Goal: Transaction & Acquisition: Purchase product/service

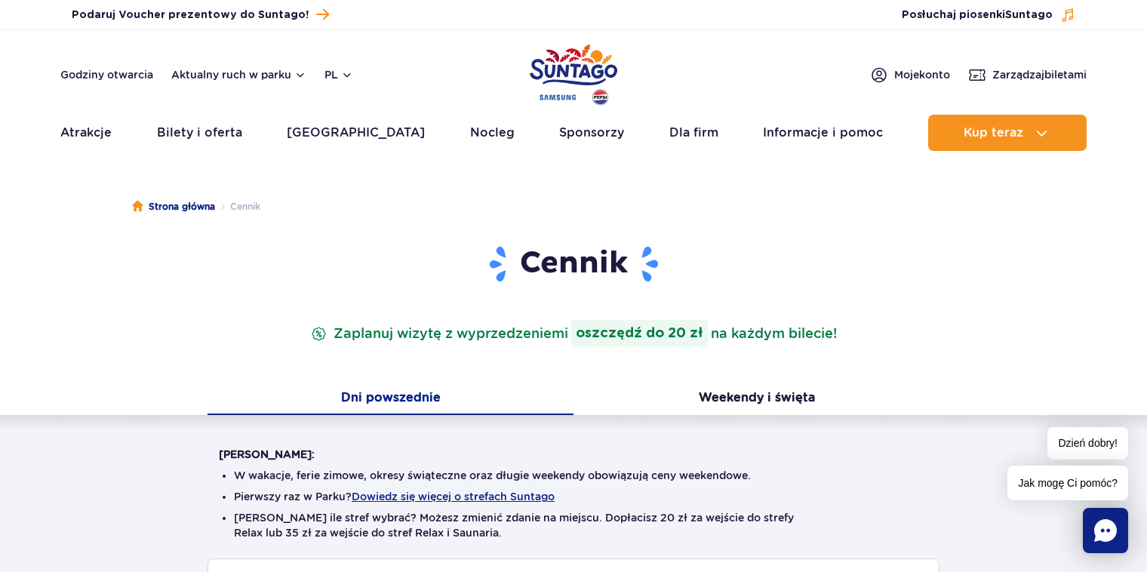
scroll to position [201, 0]
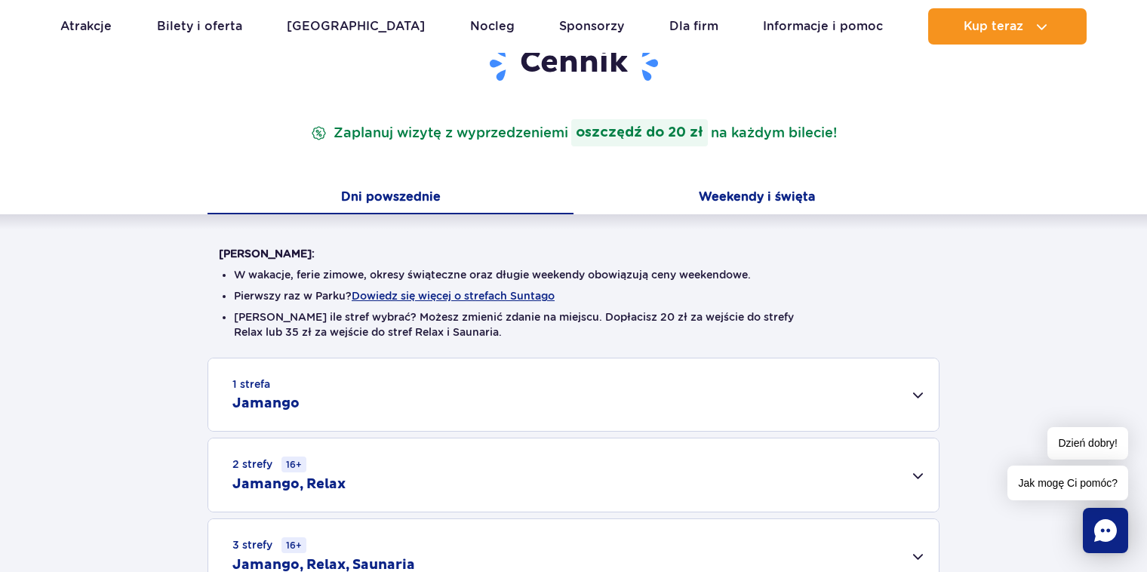
click at [785, 193] on button "Weekendy i święta" at bounding box center [756, 199] width 366 height 32
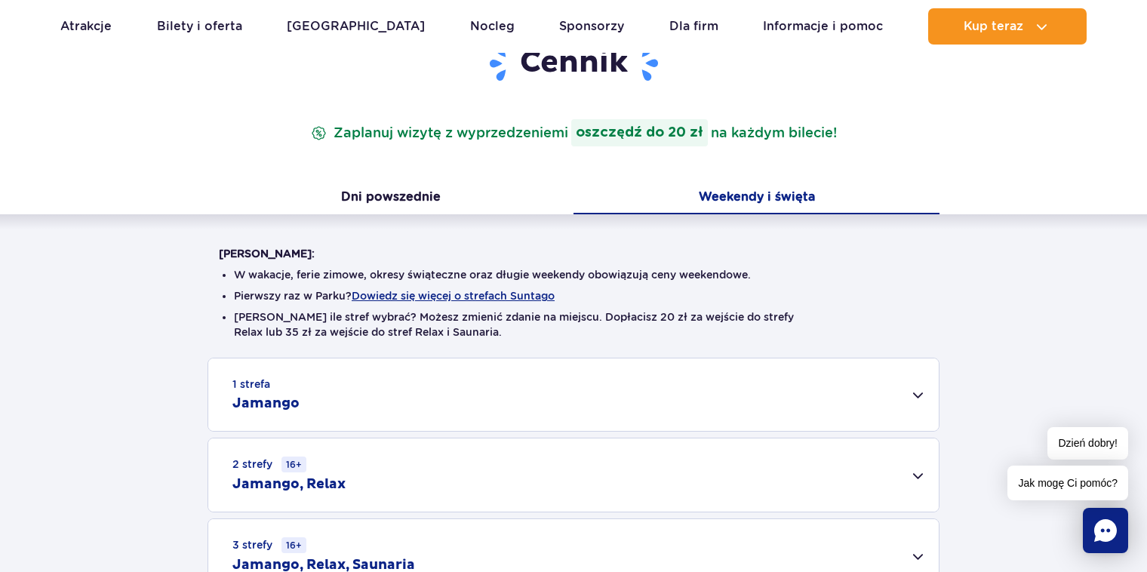
click at [785, 193] on button "Weekendy i święta" at bounding box center [756, 199] width 366 height 32
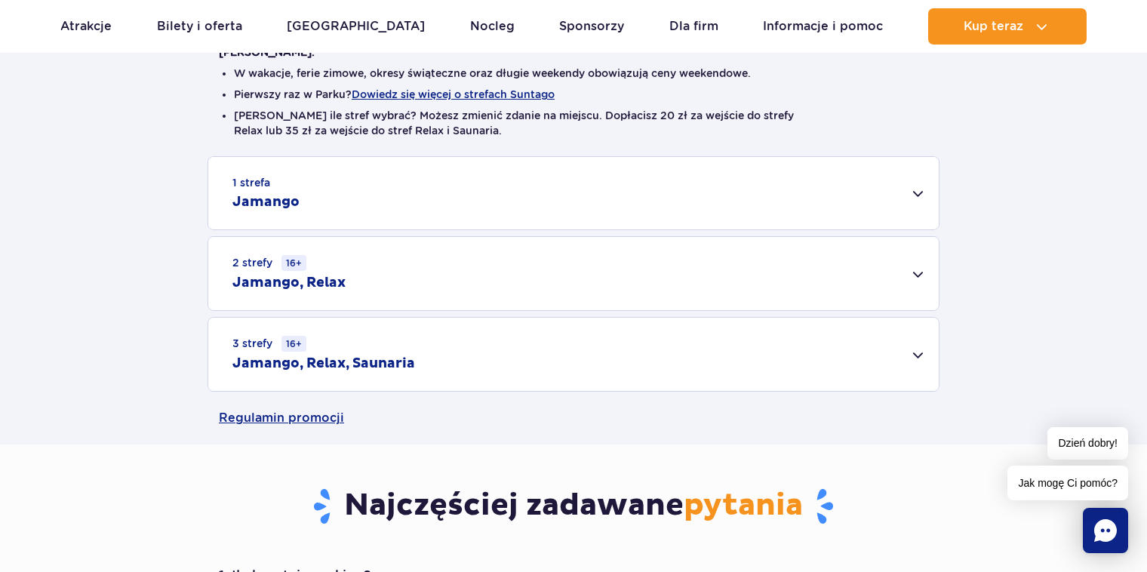
click at [920, 189] on div "1 strefa Jamango" at bounding box center [573, 193] width 730 height 72
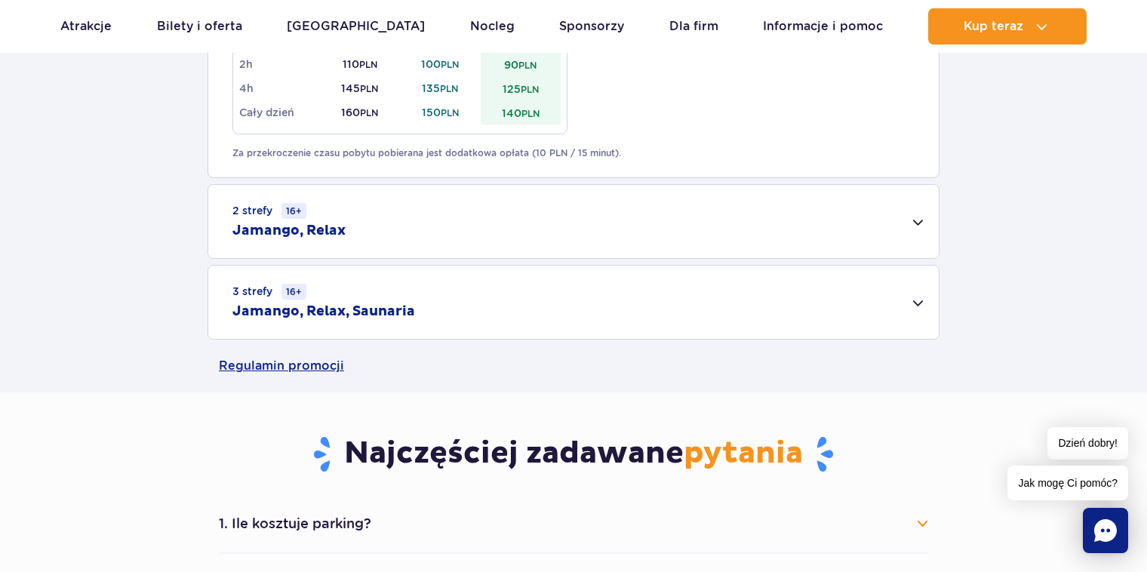
scroll to position [1207, 0]
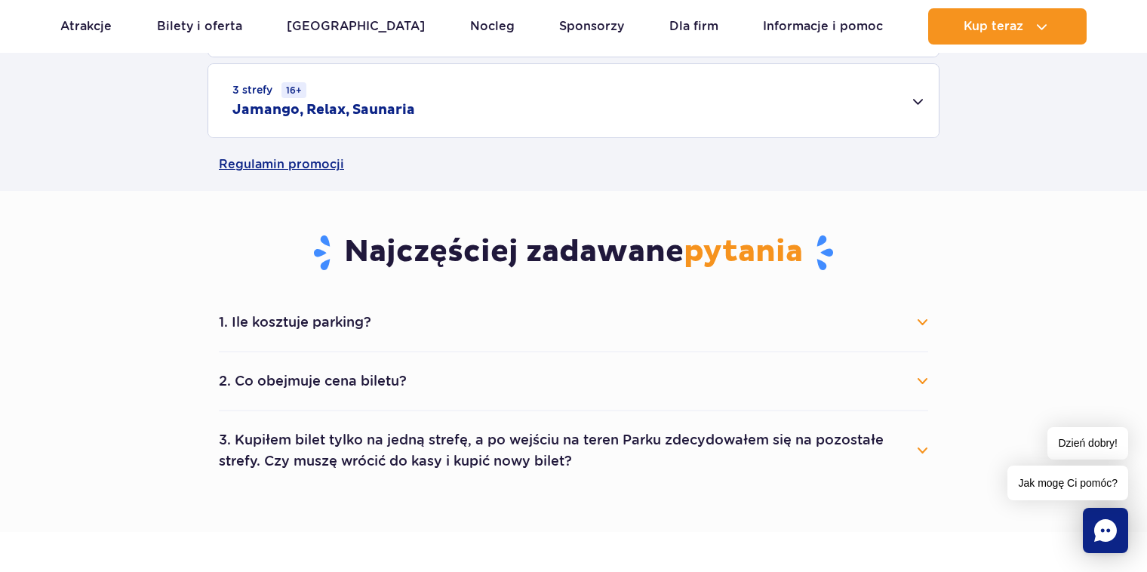
click at [915, 401] on li "2. Co obejmuje cena biletu? Cena biletu obejmuje wejście do wybranych stref par…" at bounding box center [573, 381] width 709 height 59
click at [920, 388] on button "2. Co obejmuje cena biletu?" at bounding box center [573, 380] width 709 height 33
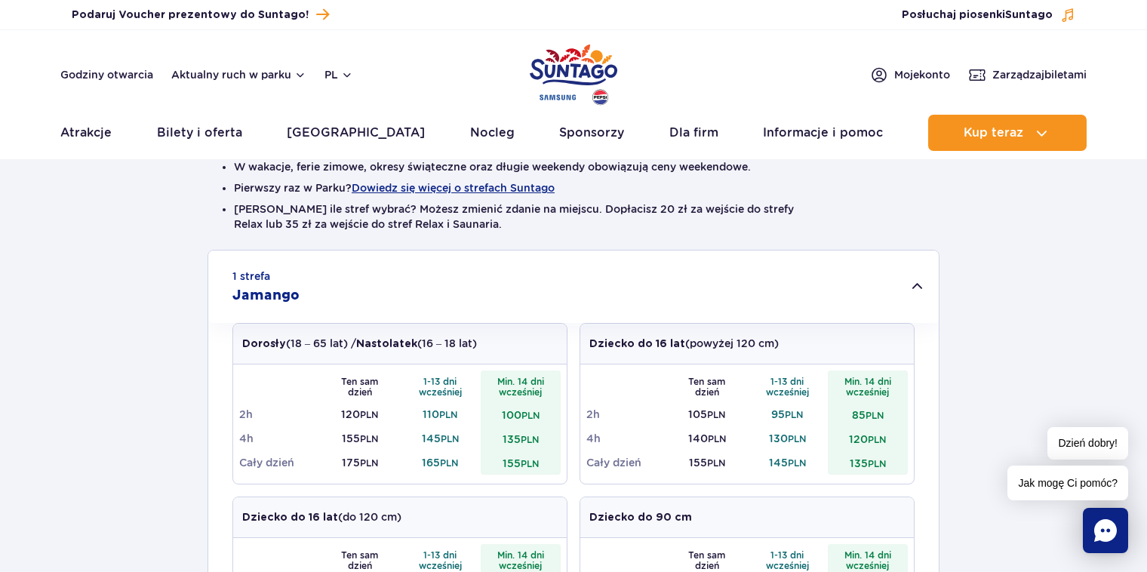
scroll to position [0, 0]
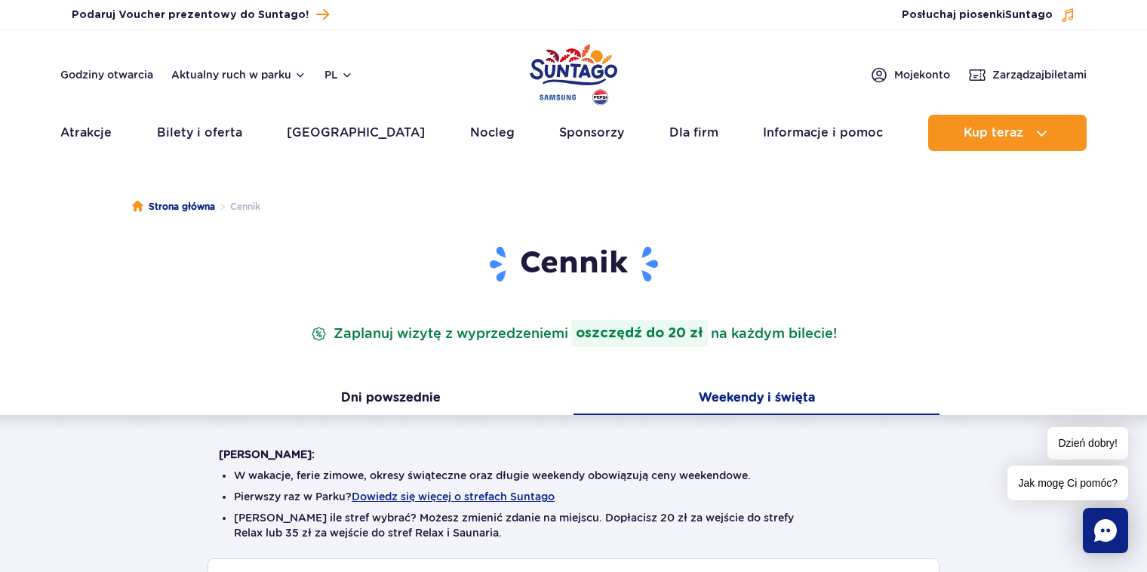
click at [551, 75] on img "Park of Poland" at bounding box center [574, 74] width 88 height 69
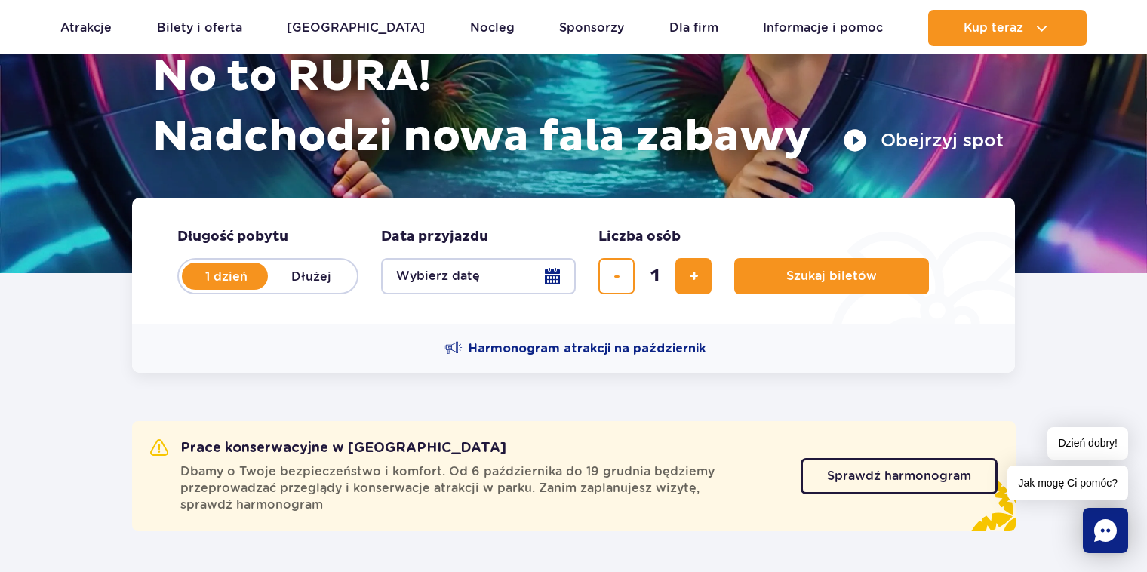
click at [537, 287] on button "Wybierz datę" at bounding box center [478, 276] width 195 height 36
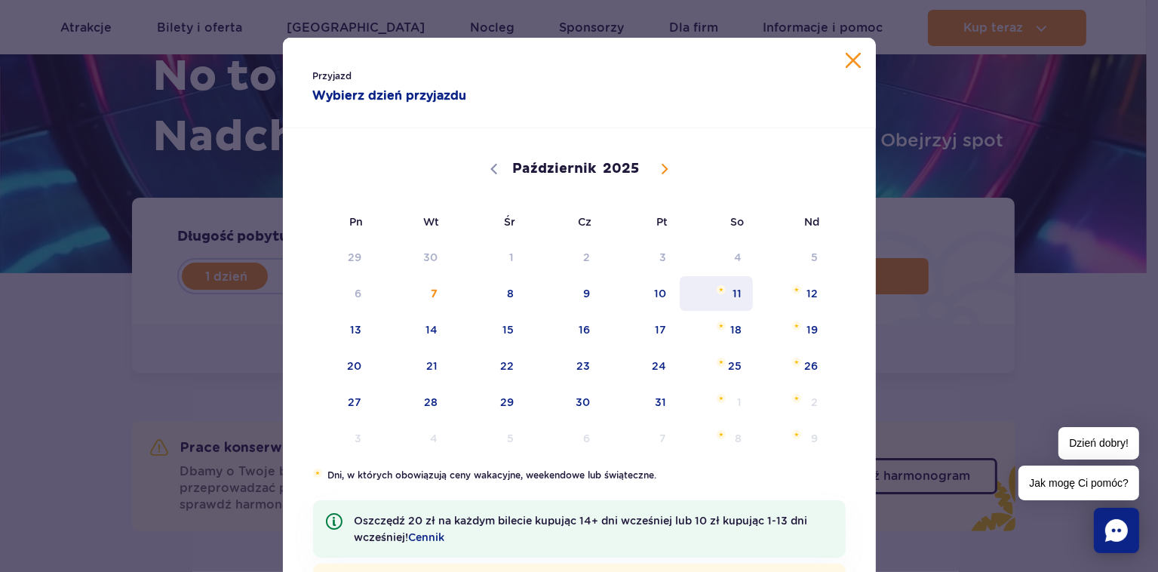
click at [721, 293] on span "11" at bounding box center [716, 293] width 76 height 35
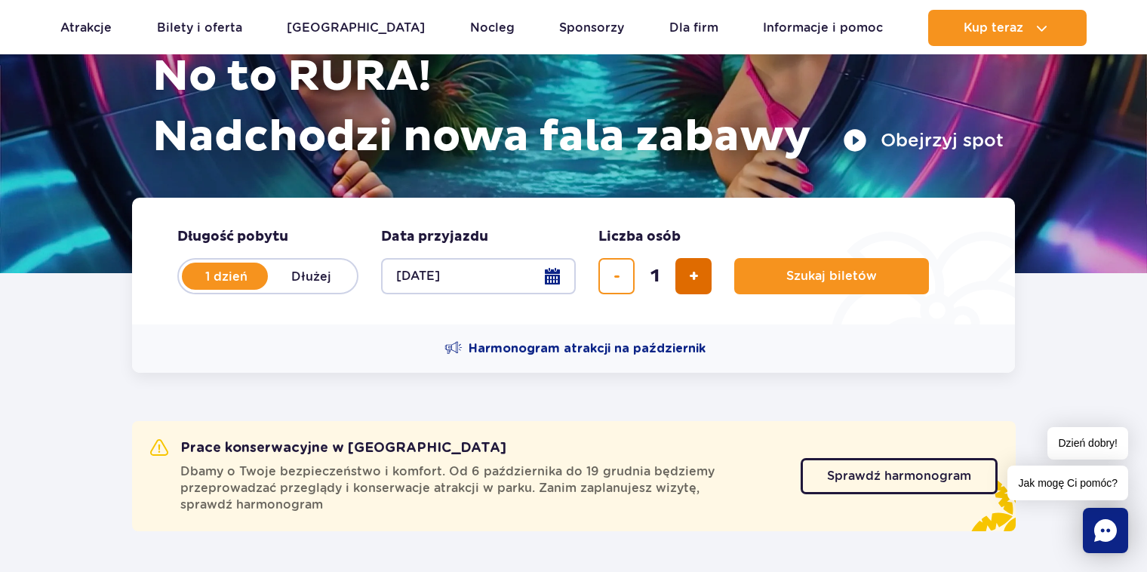
click at [684, 287] on button "dodaj bilet" at bounding box center [693, 276] width 36 height 36
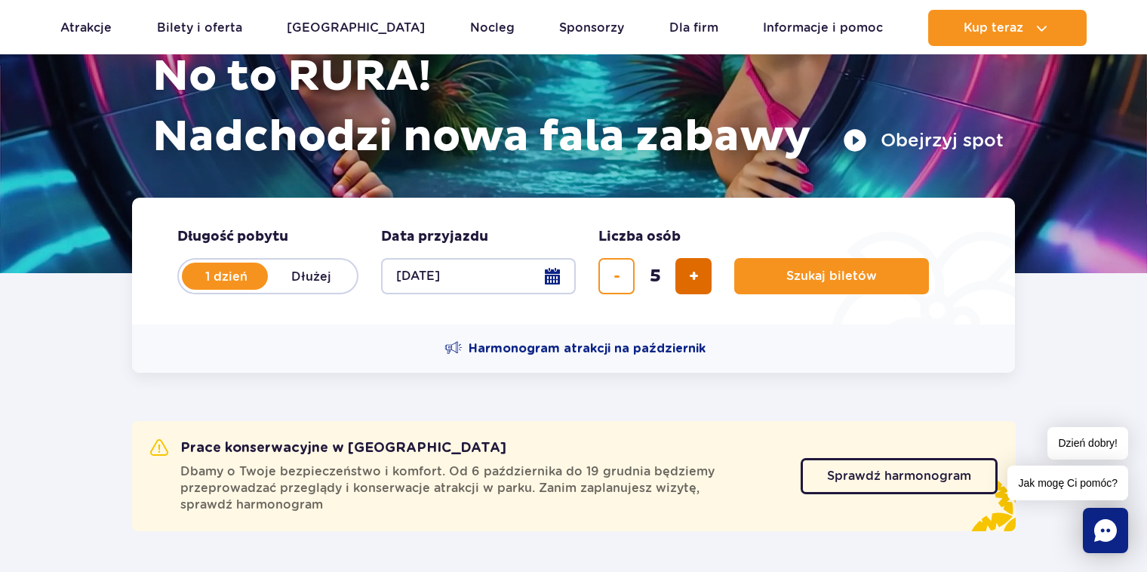
type input "6"
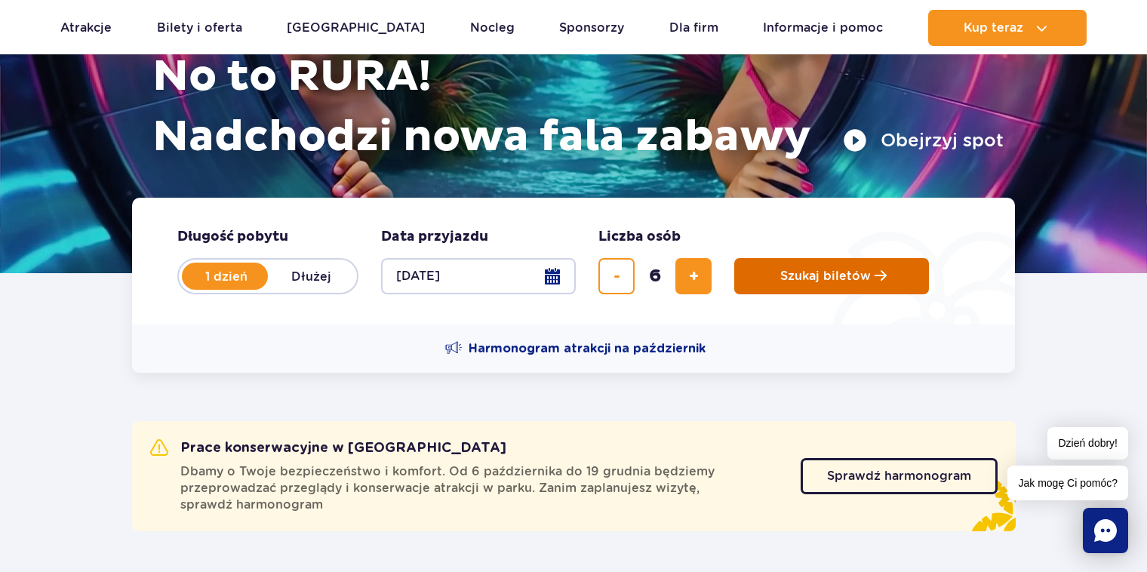
click at [832, 258] on button "Szukaj biletów" at bounding box center [831, 276] width 195 height 36
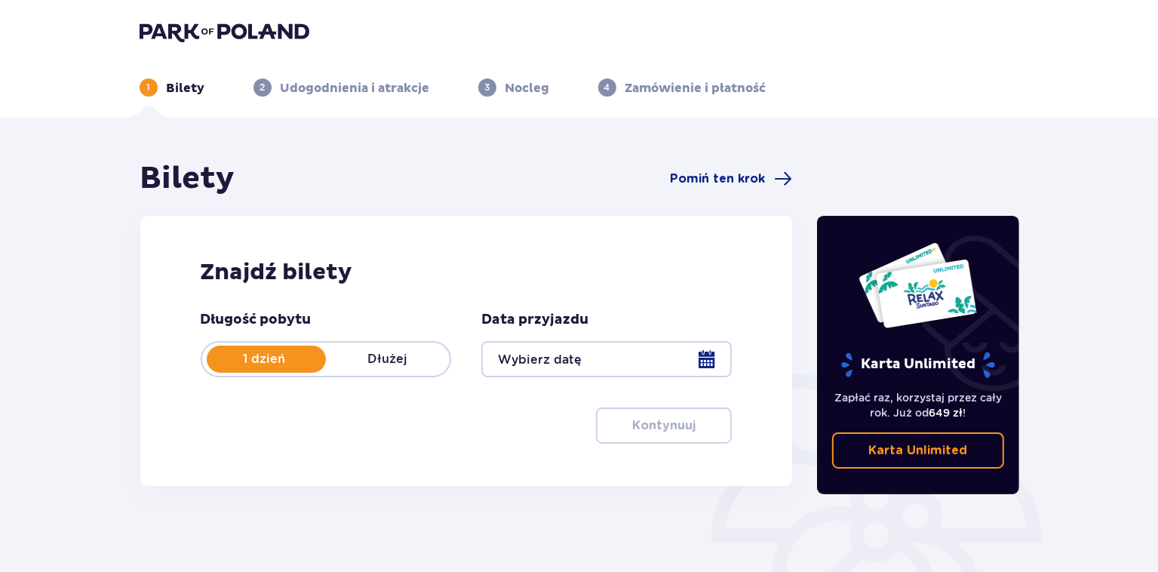
type input "11.10.25"
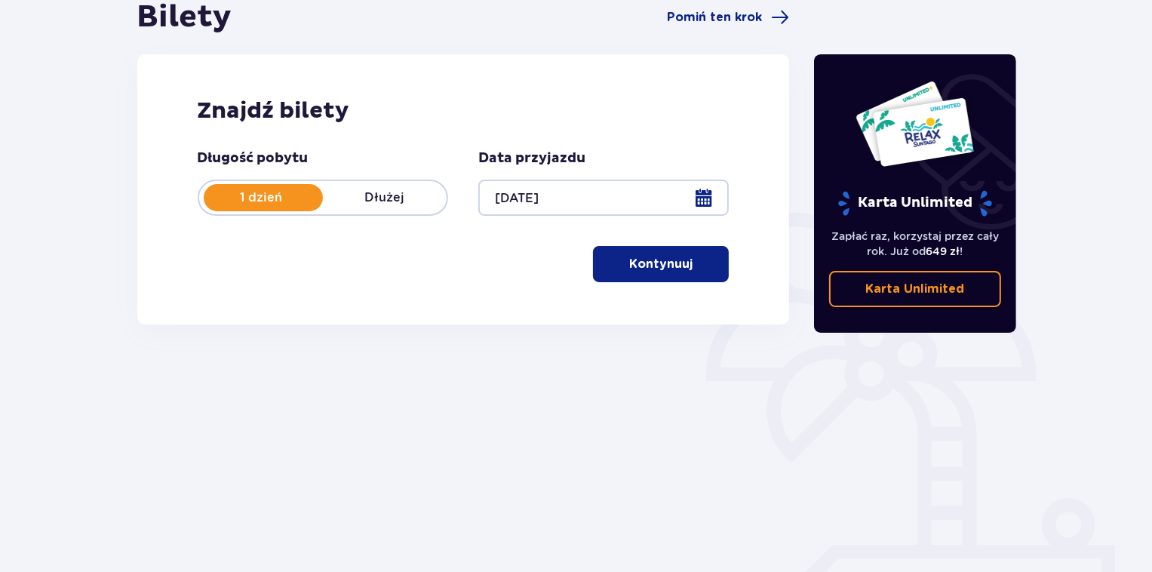
scroll to position [197, 0]
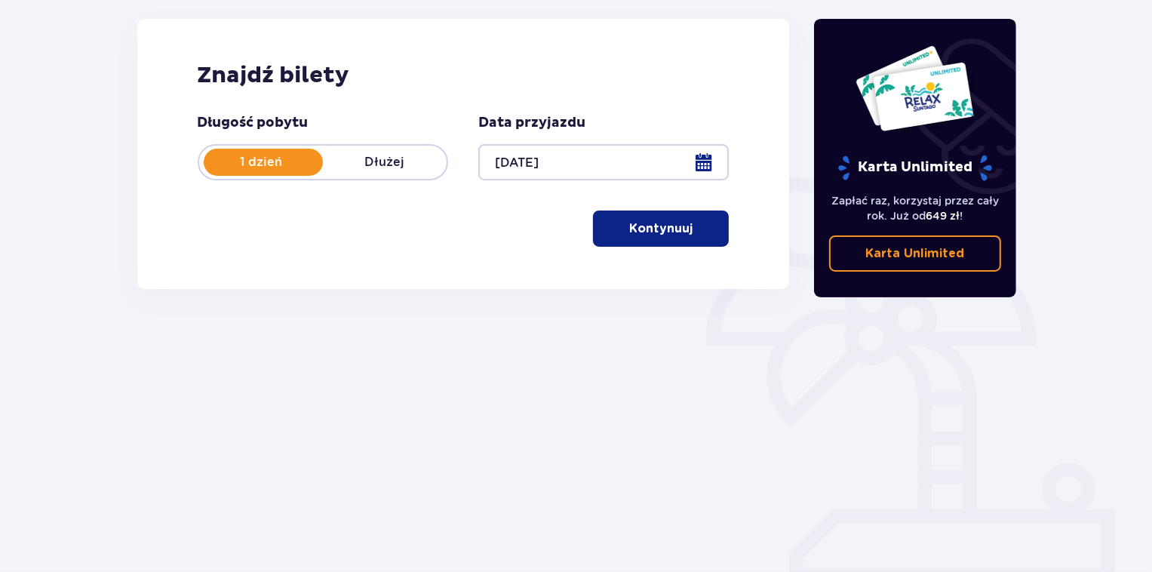
click at [683, 235] on button "Kontynuuj" at bounding box center [661, 228] width 136 height 36
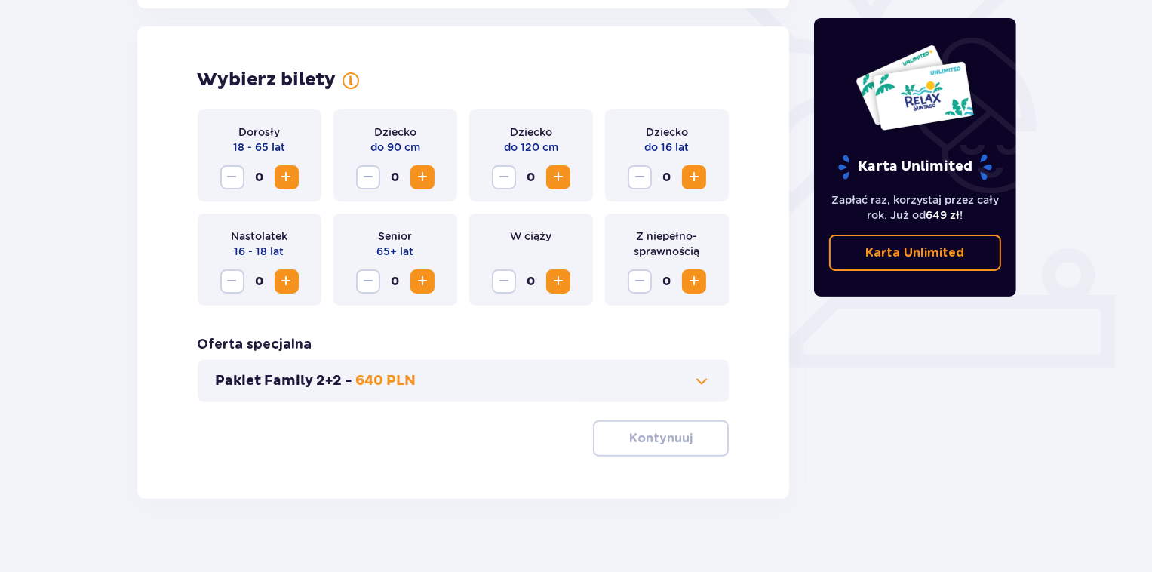
scroll to position [419, 0]
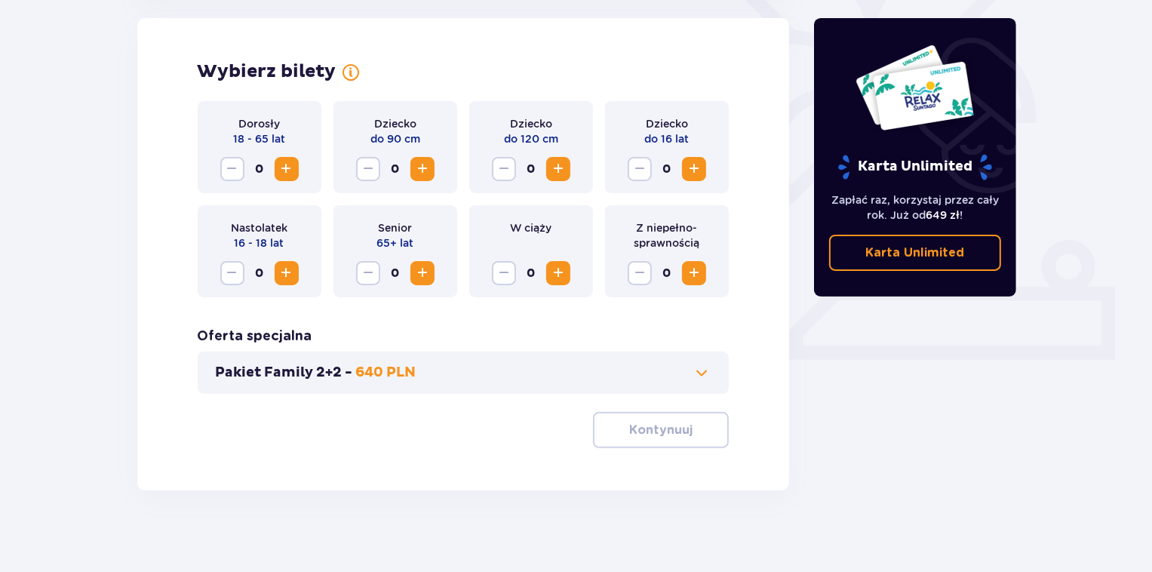
click at [286, 168] on span "Zwiększ" at bounding box center [287, 169] width 18 height 18
click at [559, 171] on span "Zwiększ" at bounding box center [558, 169] width 18 height 18
click at [690, 171] on span "Zwiększ" at bounding box center [694, 169] width 18 height 18
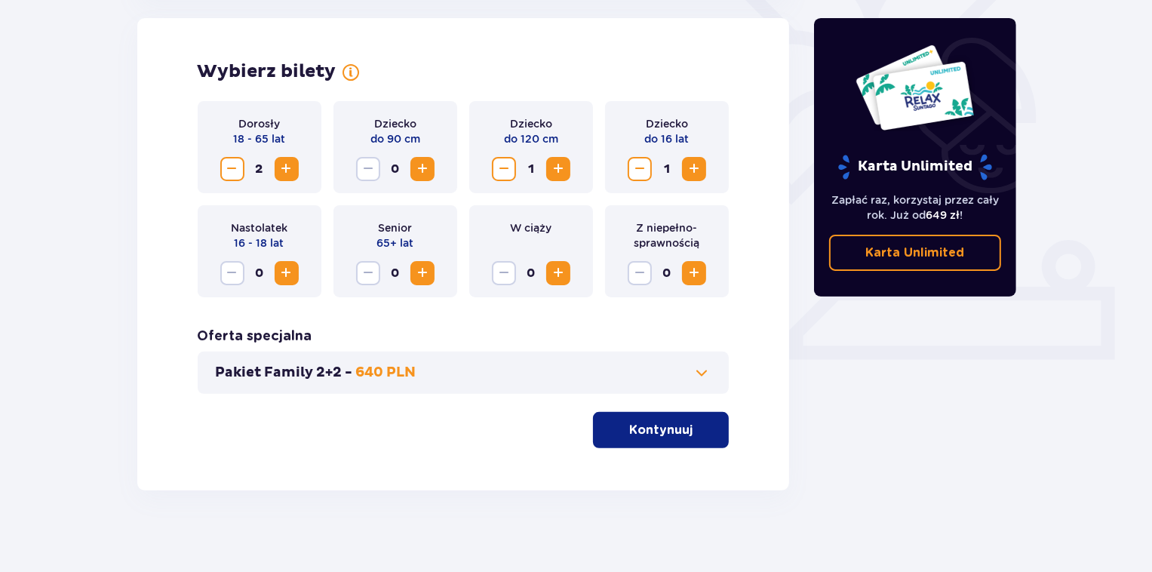
click at [287, 277] on span "Zwiększ" at bounding box center [287, 273] width 18 height 18
click at [548, 170] on button "Zwiększ" at bounding box center [558, 169] width 24 height 24
click at [698, 370] on span at bounding box center [702, 373] width 18 height 18
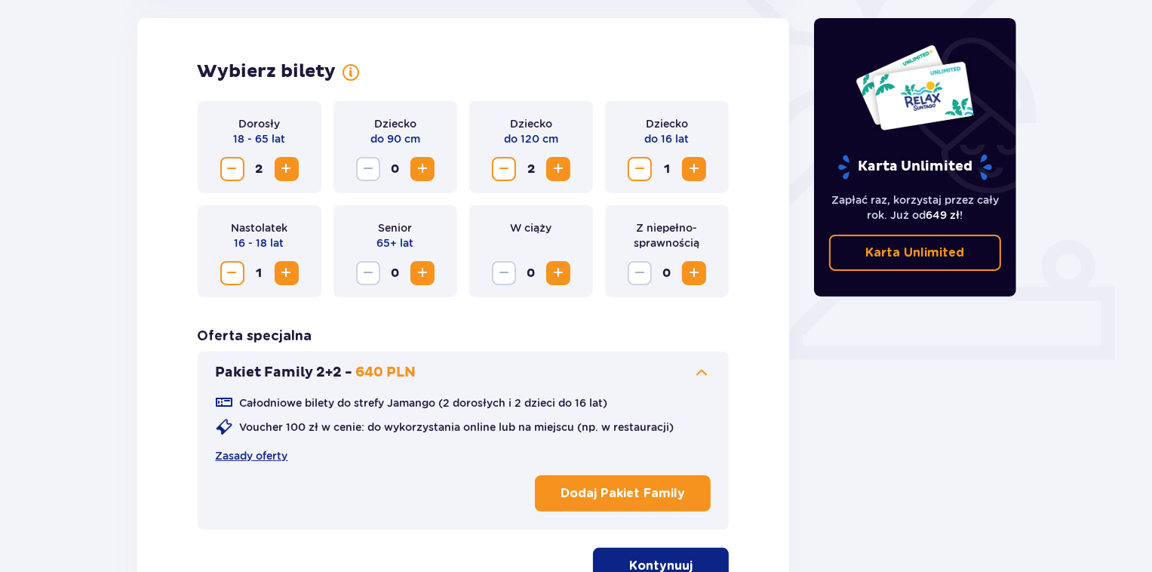
click at [698, 370] on span at bounding box center [702, 373] width 18 height 18
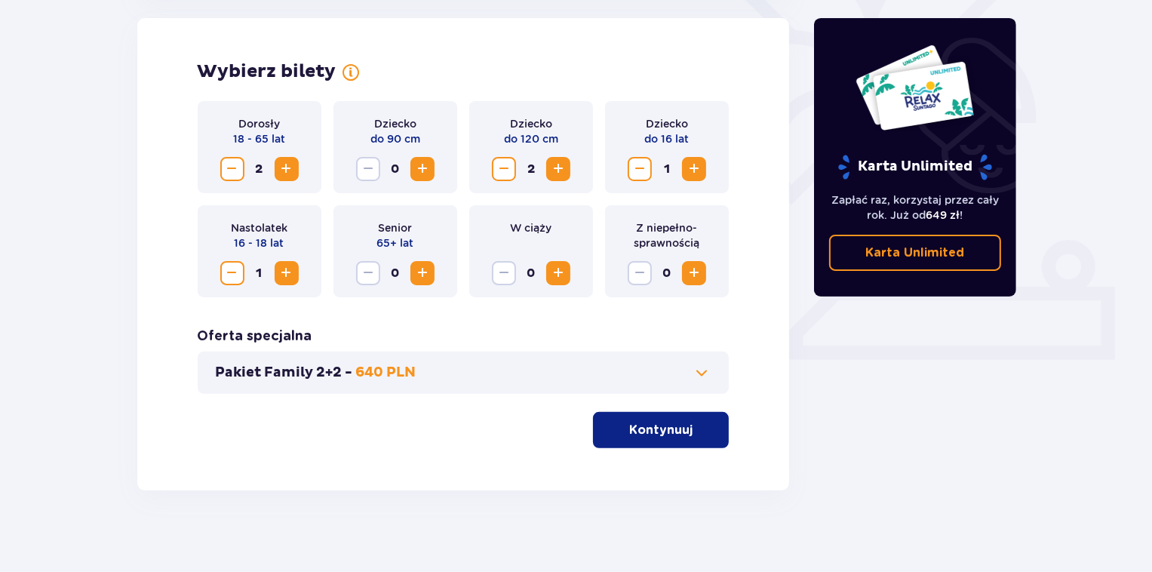
click at [698, 370] on span at bounding box center [702, 373] width 18 height 18
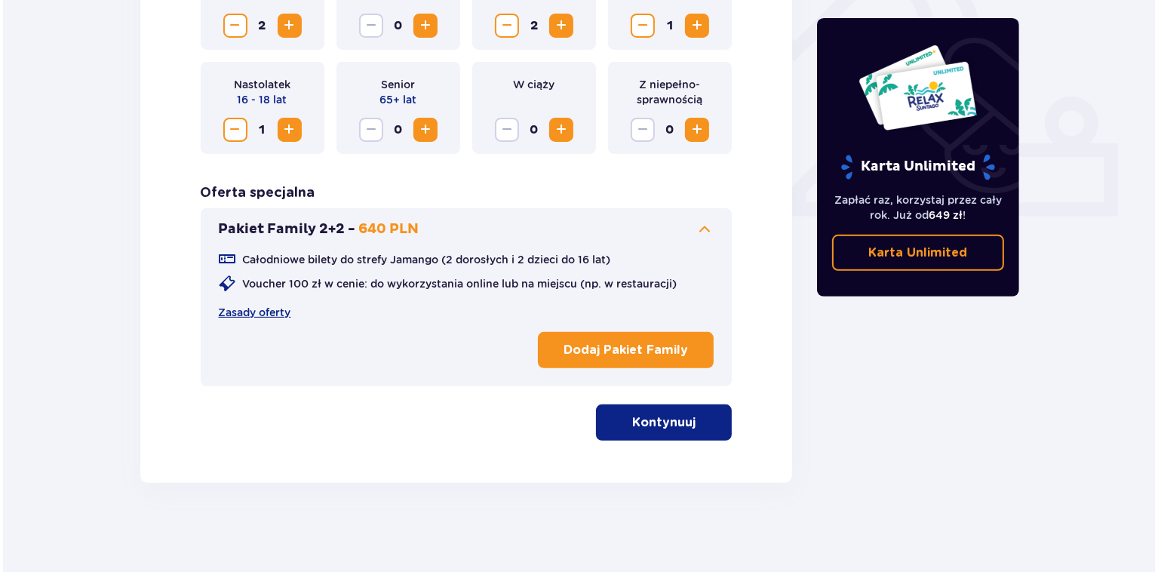
scroll to position [564, 0]
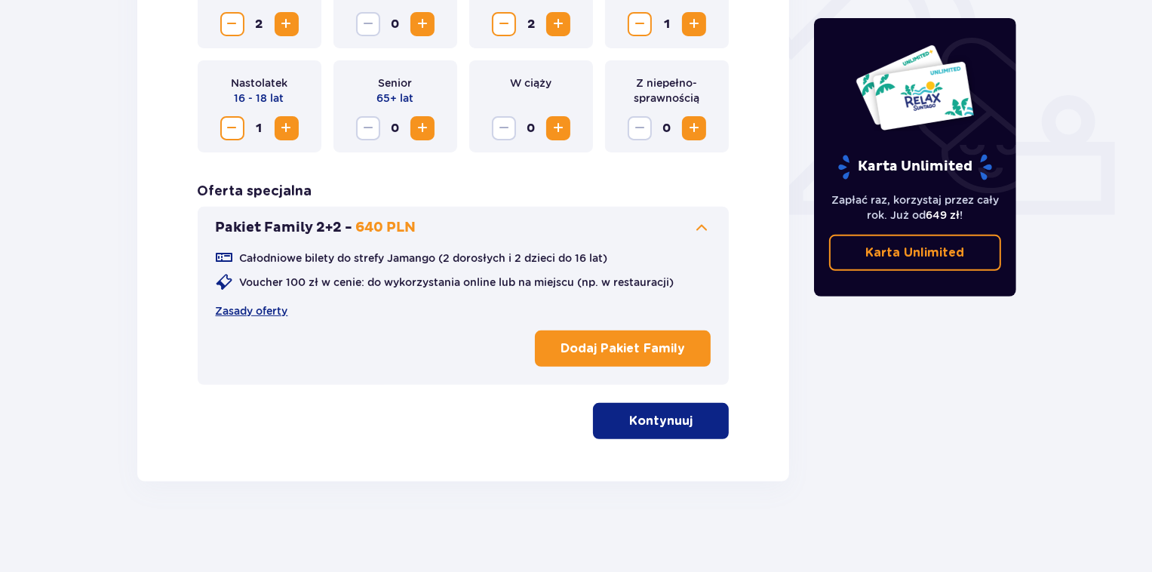
click at [576, 339] on button "Dodaj Pakiet Family" at bounding box center [623, 348] width 176 height 36
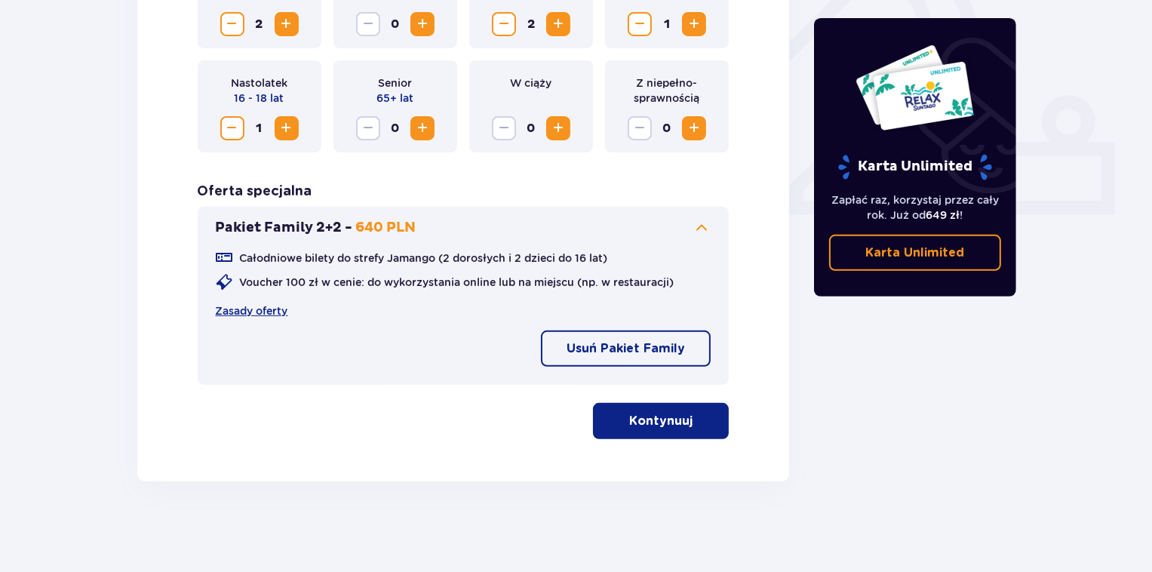
click at [665, 429] on button "Kontynuuj" at bounding box center [661, 421] width 136 height 36
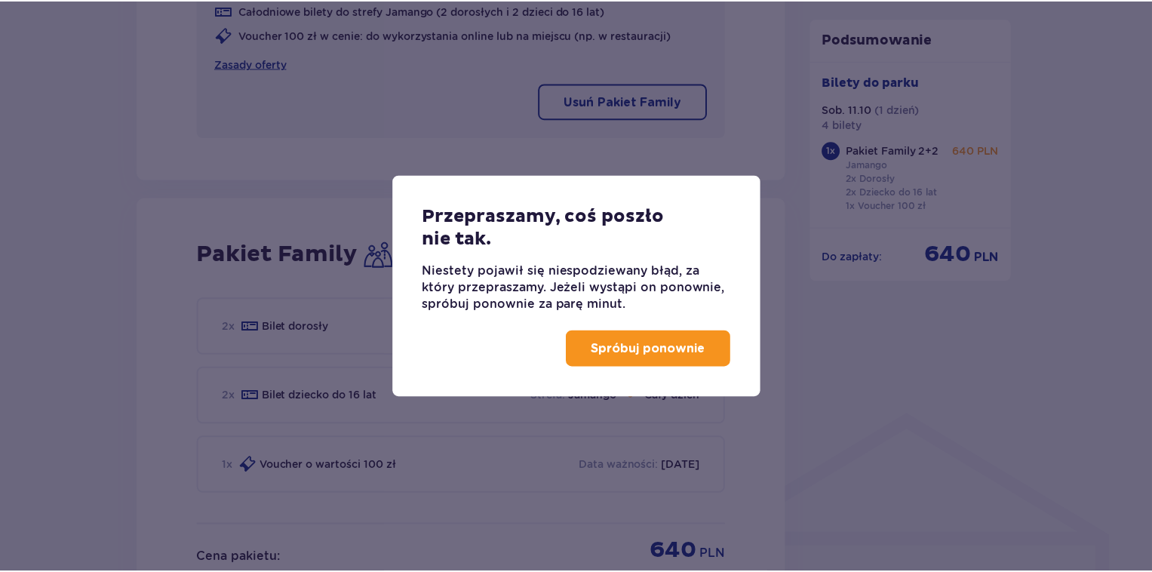
scroll to position [973, 0]
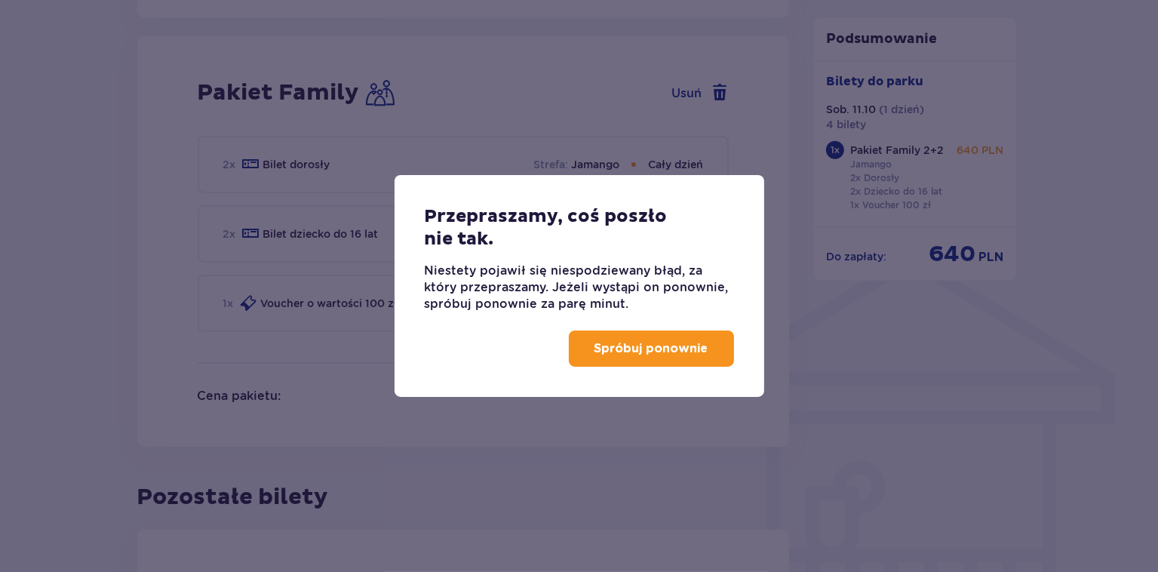
click at [672, 337] on button "Spróbuj ponownie" at bounding box center [651, 348] width 165 height 36
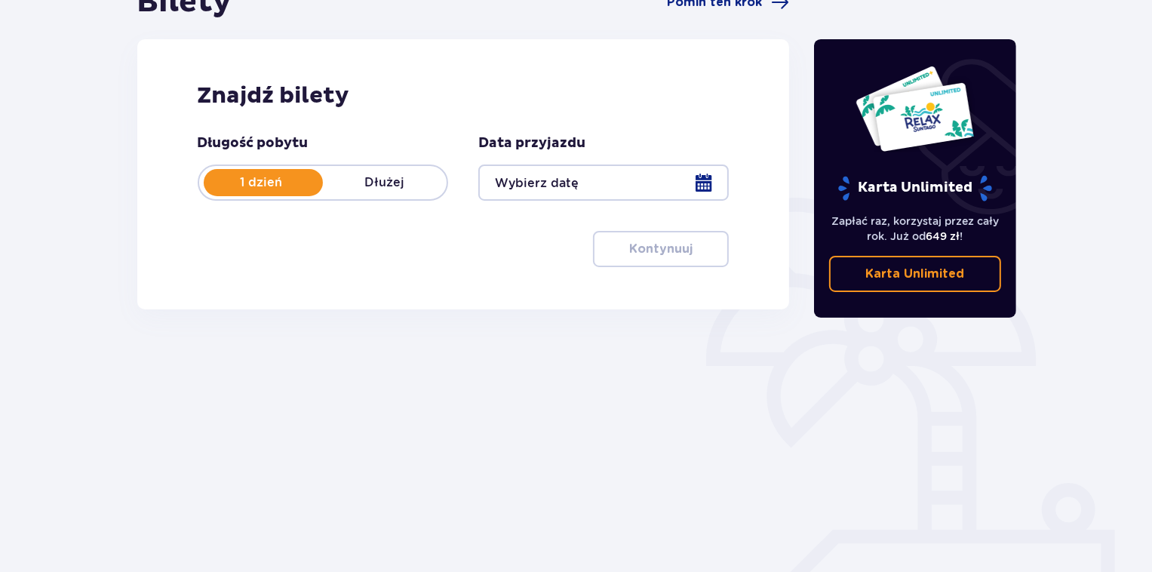
scroll to position [197, 0]
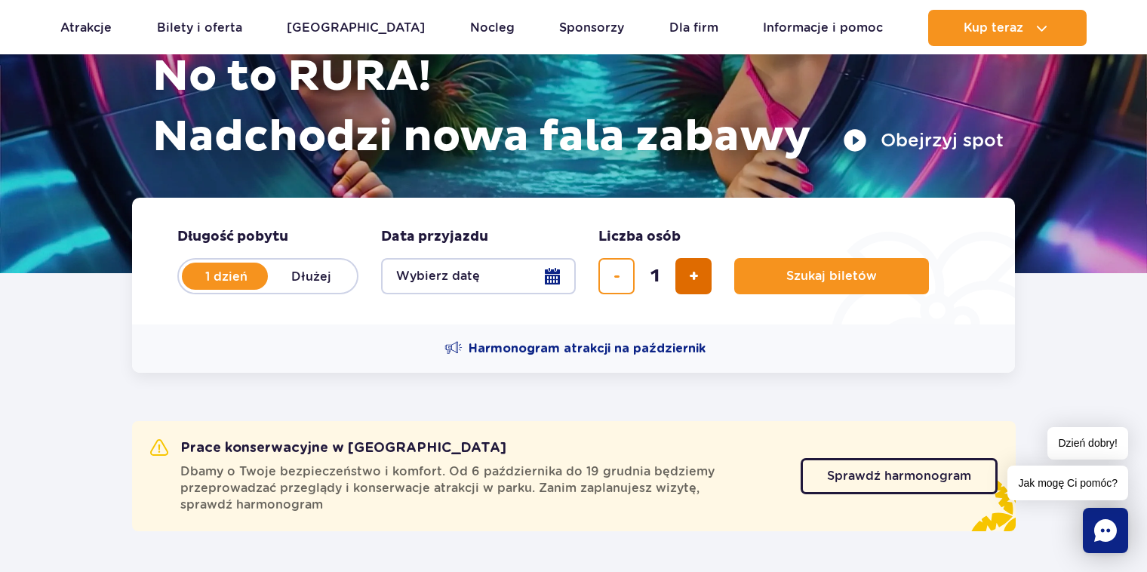
click at [683, 280] on button "dodaj bilet" at bounding box center [693, 276] width 36 height 36
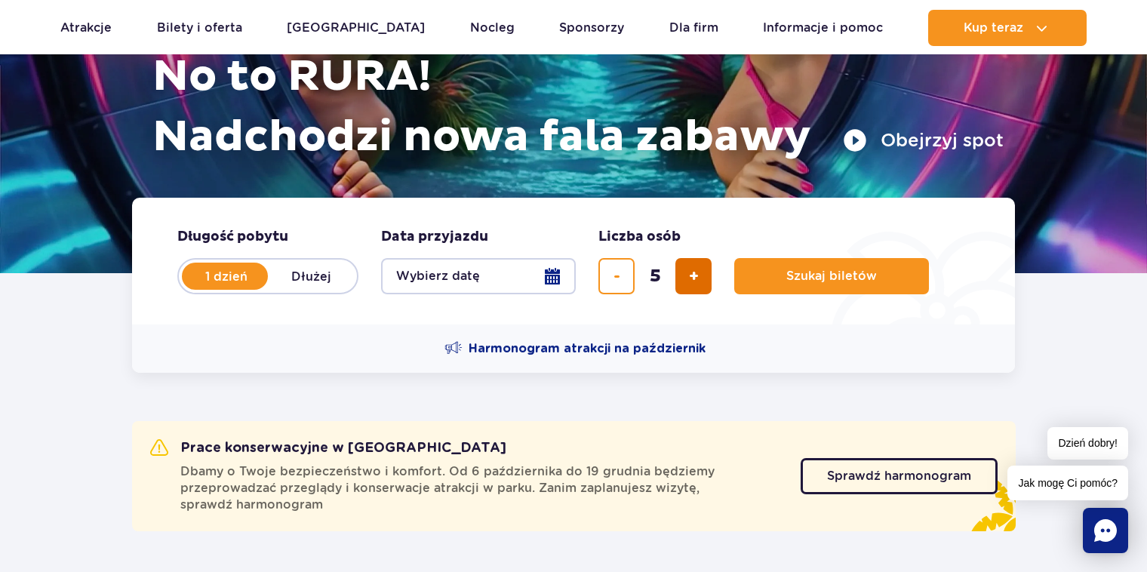
type input "6"
click at [543, 273] on button "Wybierz datę" at bounding box center [478, 276] width 195 height 36
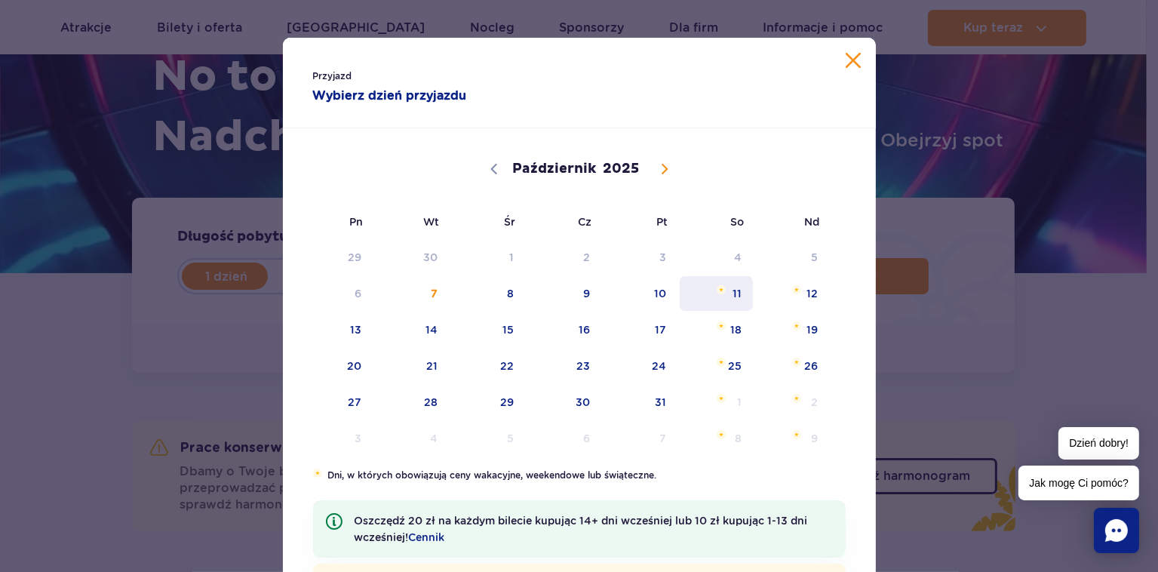
click at [730, 293] on span "11" at bounding box center [716, 293] width 76 height 35
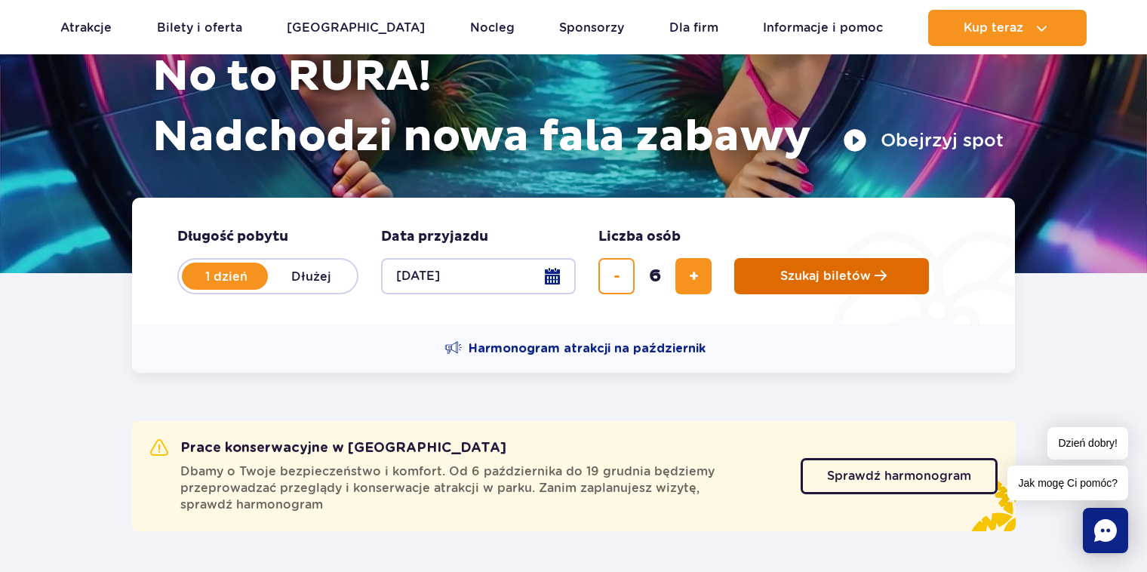
click at [840, 278] on span "Szukaj biletów" at bounding box center [825, 276] width 91 height 14
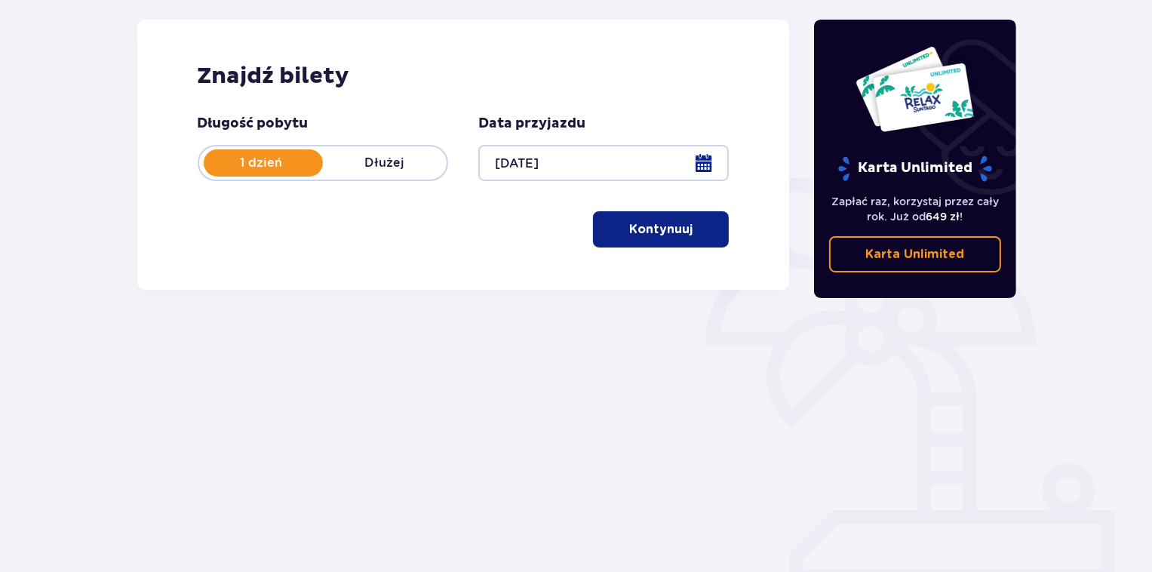
scroll to position [197, 0]
click at [670, 224] on p "Kontynuuj" at bounding box center [660, 228] width 63 height 17
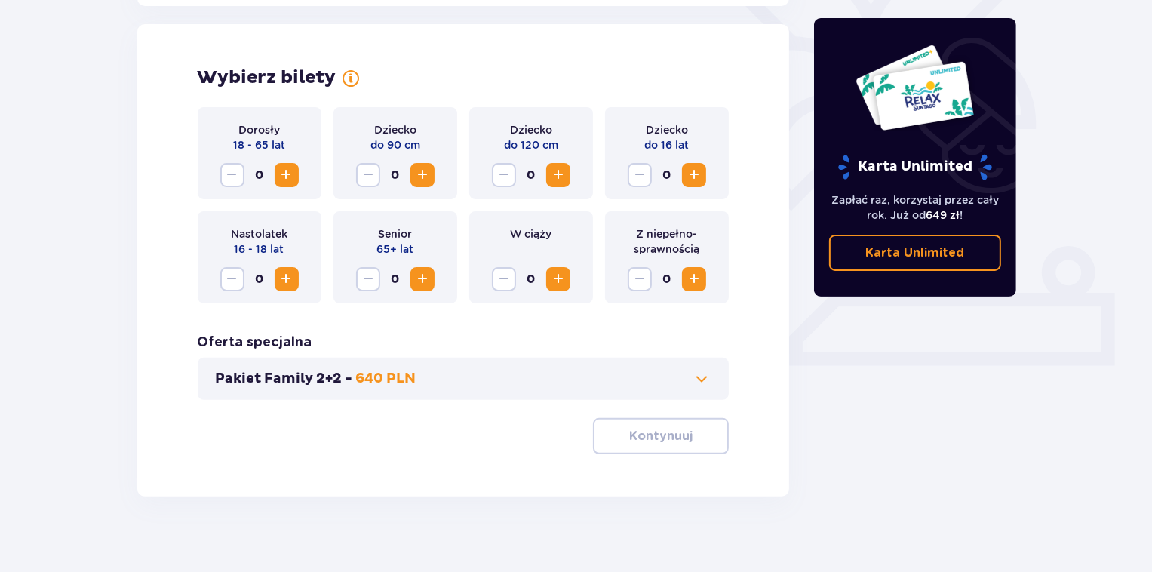
scroll to position [419, 0]
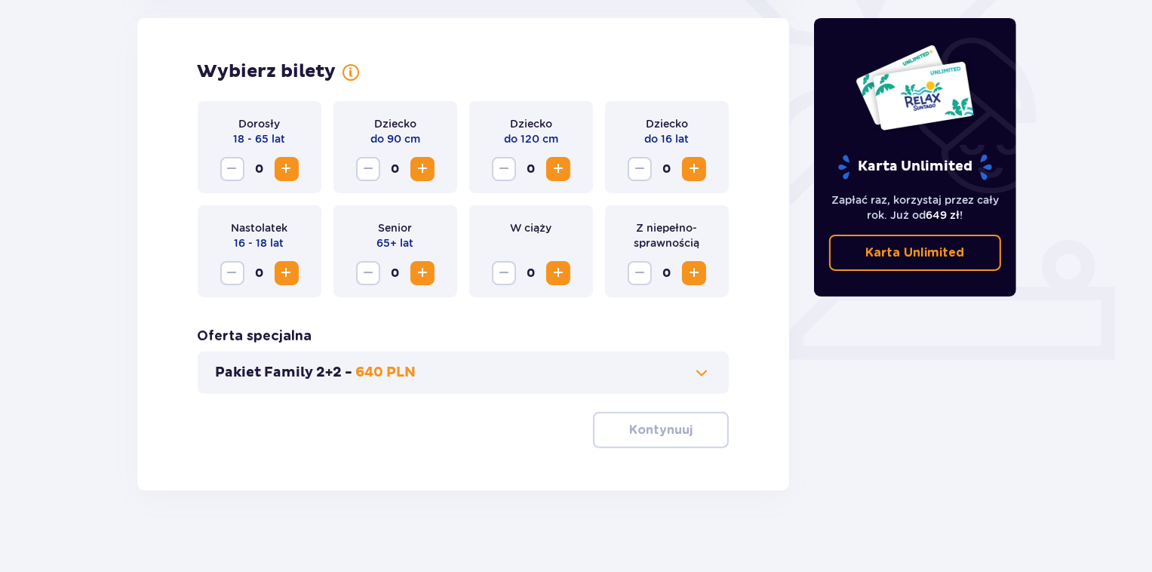
click at [284, 169] on span "Zwiększ" at bounding box center [287, 169] width 18 height 18
click at [550, 165] on span "Zwiększ" at bounding box center [558, 169] width 18 height 18
click at [696, 174] on span "Zwiększ" at bounding box center [694, 169] width 18 height 18
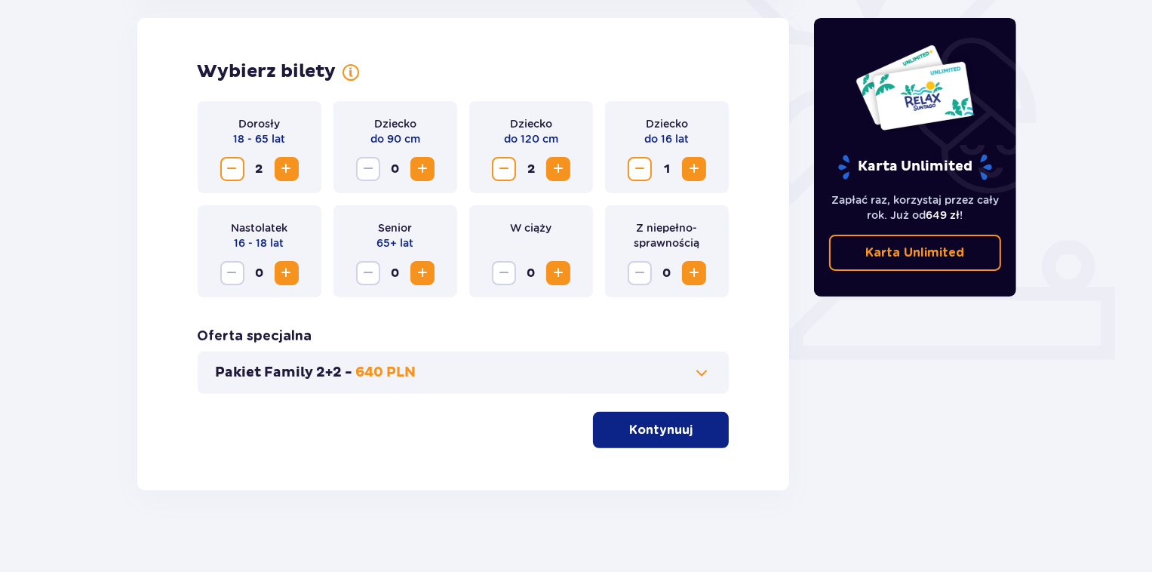
click at [287, 269] on span "Zwiększ" at bounding box center [287, 273] width 18 height 18
click at [667, 430] on p "Kontynuuj" at bounding box center [660, 430] width 63 height 17
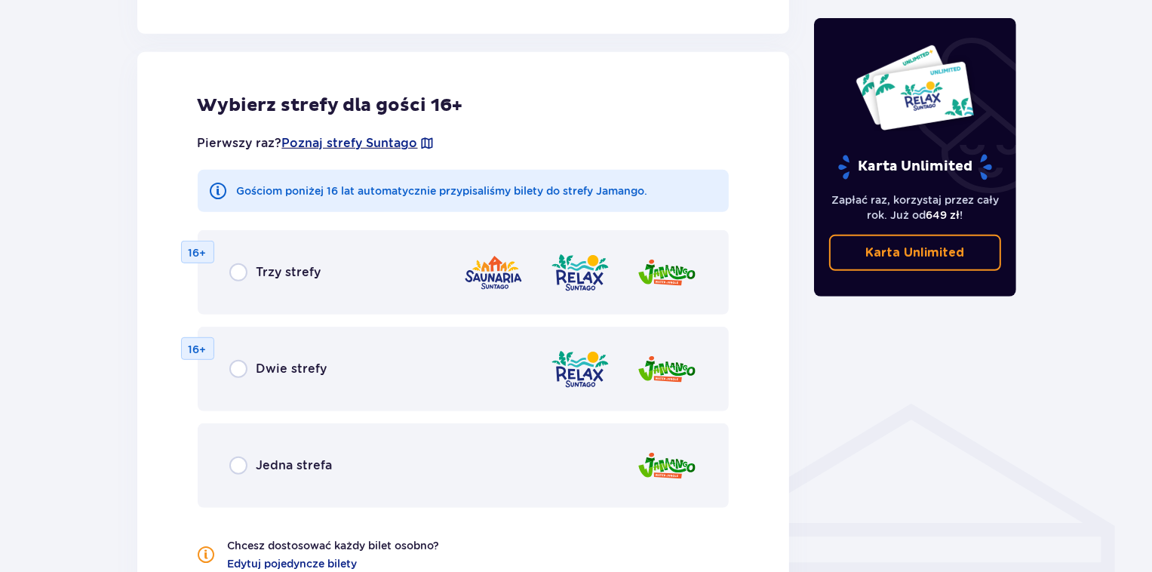
scroll to position [837, 0]
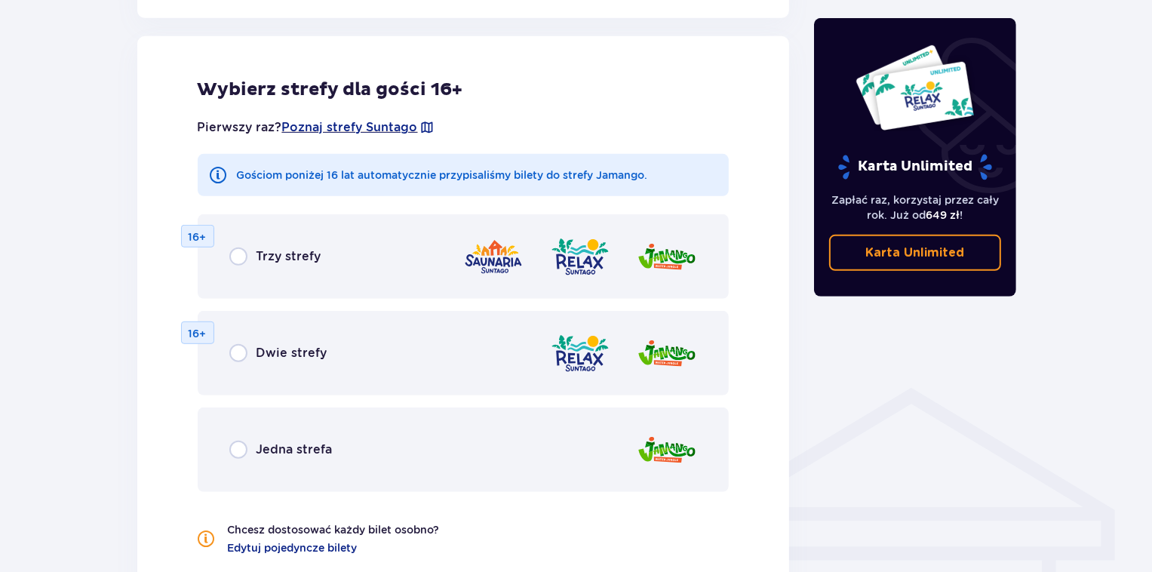
click at [239, 451] on input "radio" at bounding box center [238, 450] width 18 height 18
radio input "true"
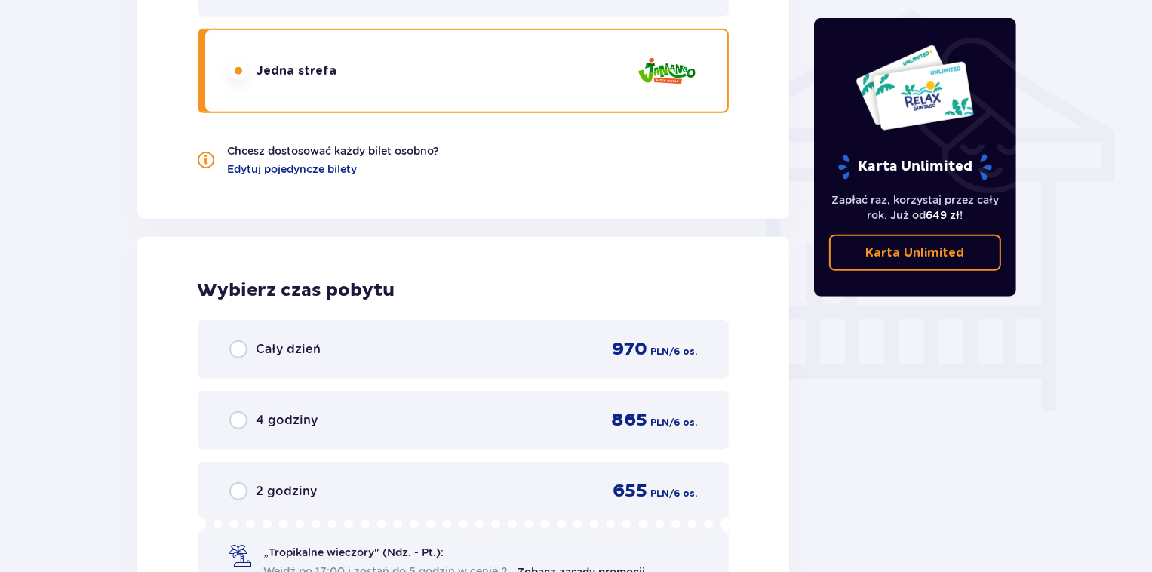
scroll to position [813, 0]
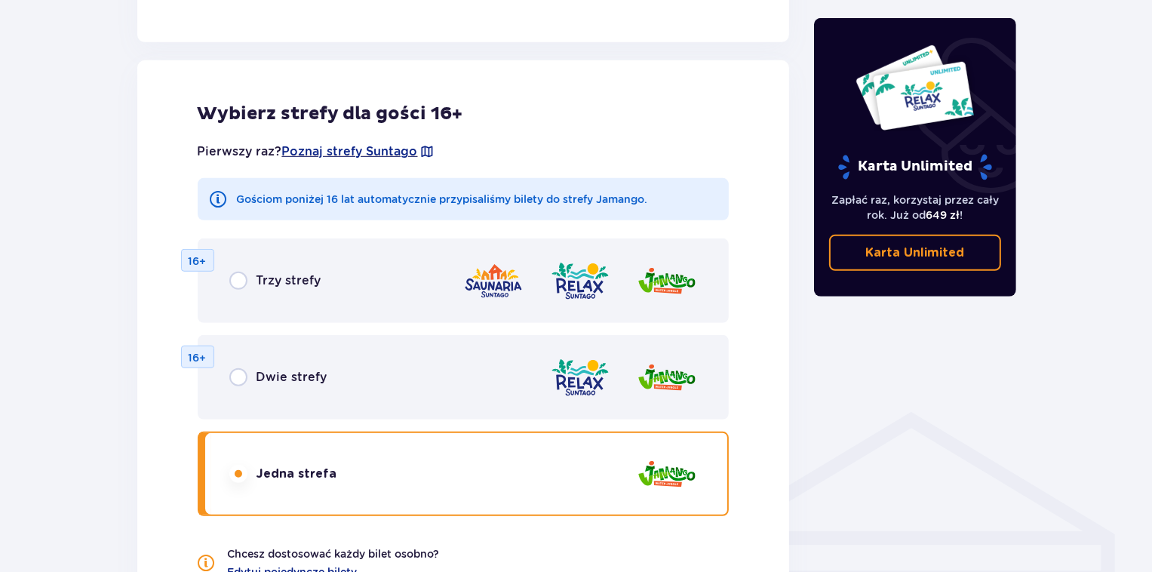
click at [241, 378] on input "radio" at bounding box center [238, 377] width 18 height 18
radio input "true"
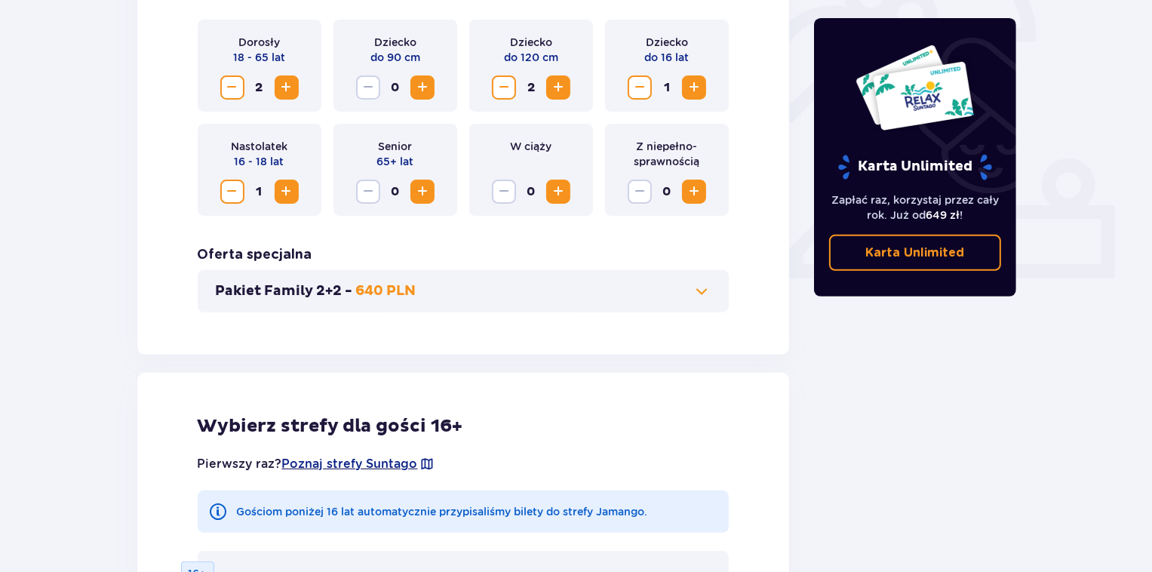
scroll to position [410, 0]
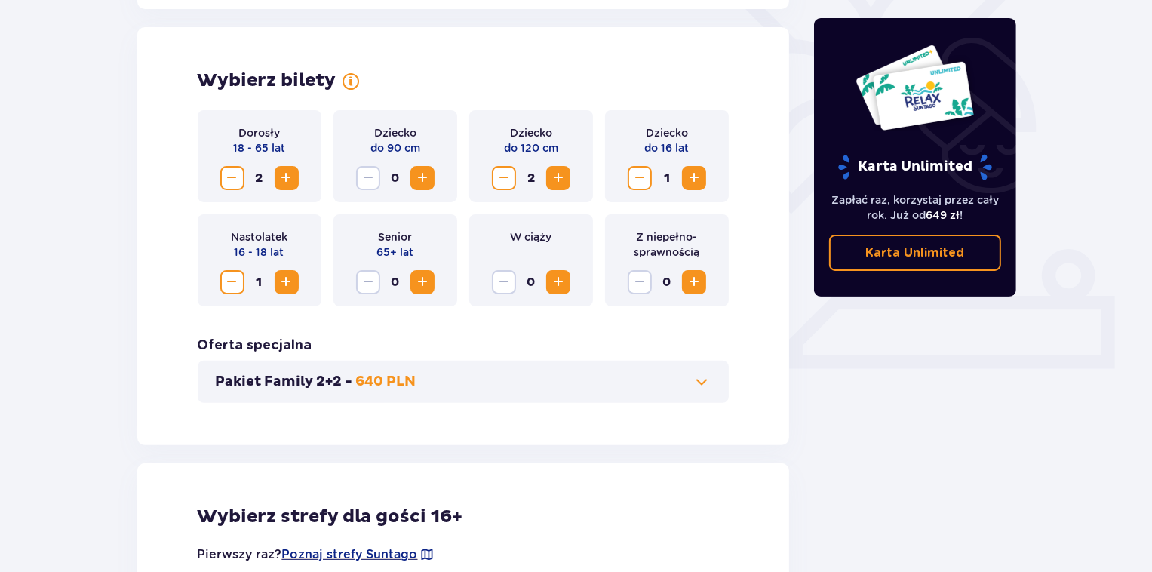
click at [714, 378] on div "Pakiet Family 2+2 - 640 PLN" at bounding box center [464, 382] width 532 height 42
click at [699, 383] on span at bounding box center [702, 382] width 18 height 18
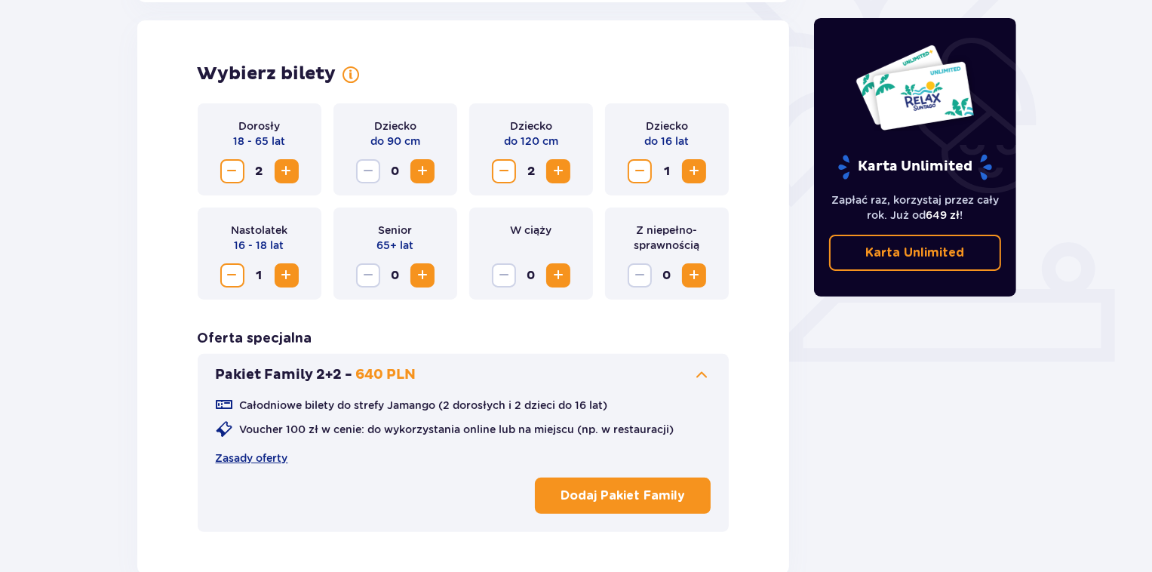
scroll to position [419, 0]
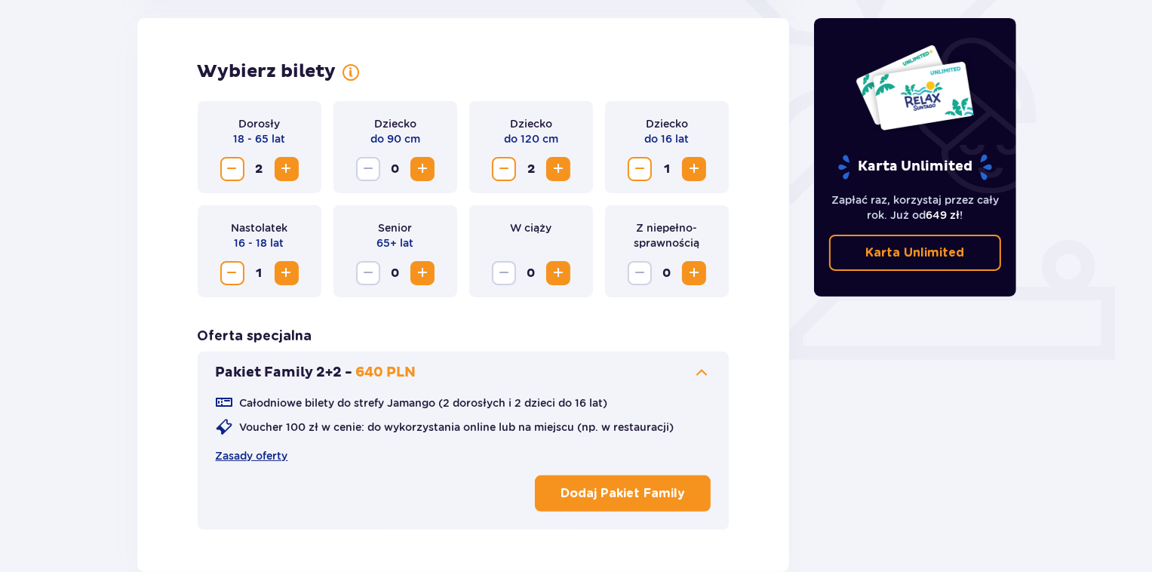
click at [636, 481] on button "Dodaj Pakiet Family" at bounding box center [623, 493] width 176 height 36
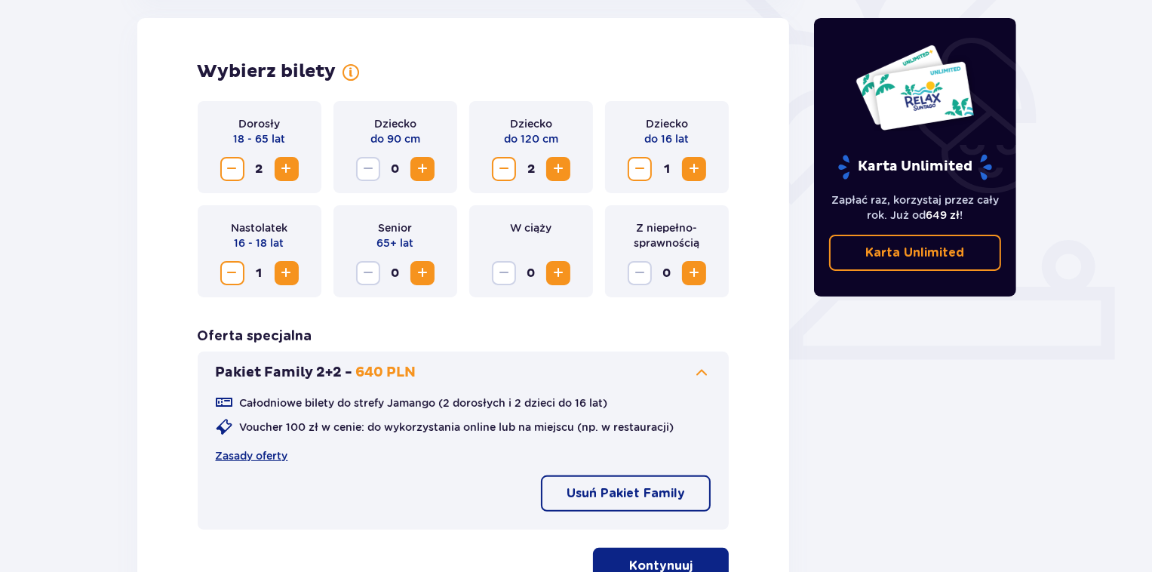
scroll to position [621, 0]
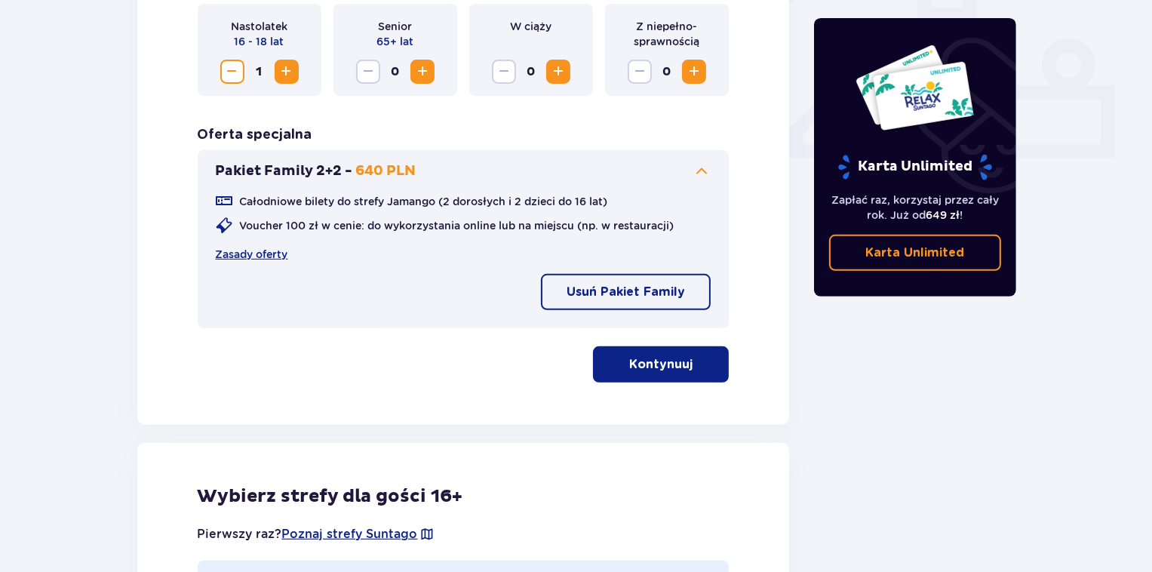
click at [678, 366] on p "Kontynuuj" at bounding box center [660, 364] width 63 height 17
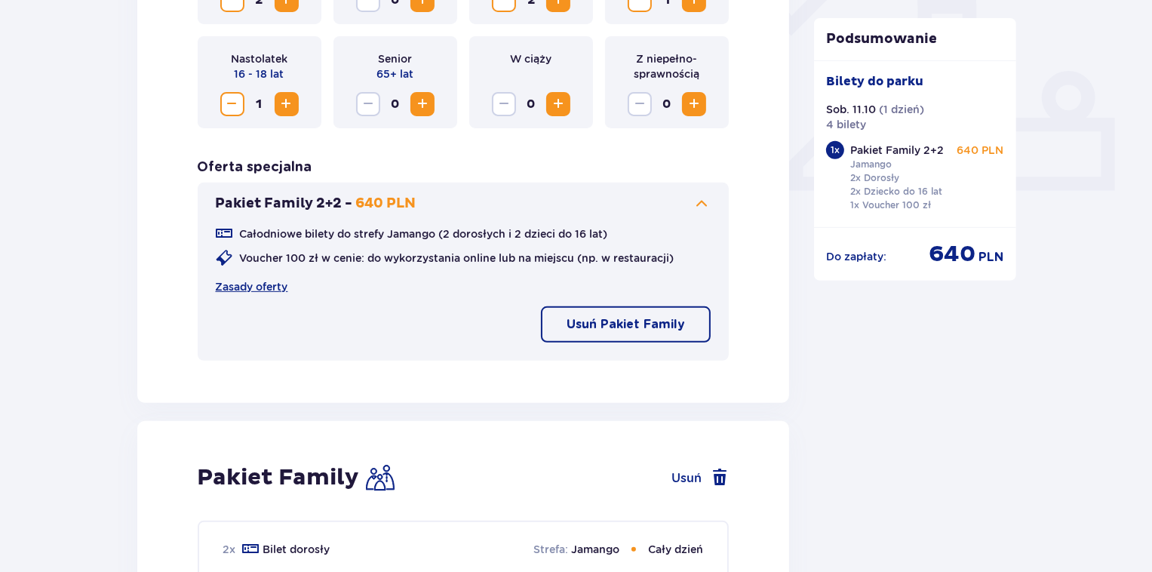
scroll to position [790, 0]
